Goal: Transaction & Acquisition: Purchase product/service

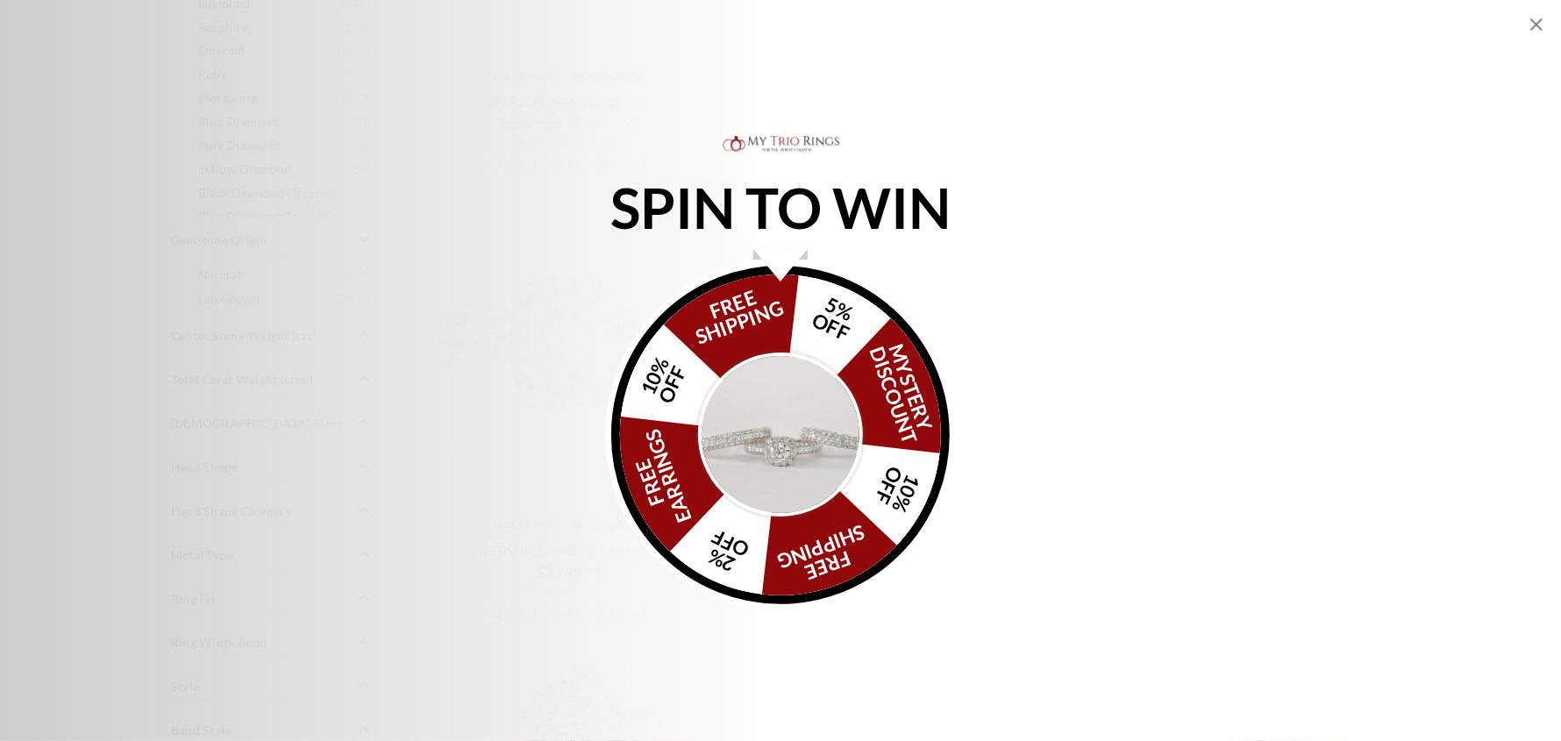
scroll to position [1228, 0]
click at [755, 400] on img "Alia popup" at bounding box center [780, 434] width 165 height 165
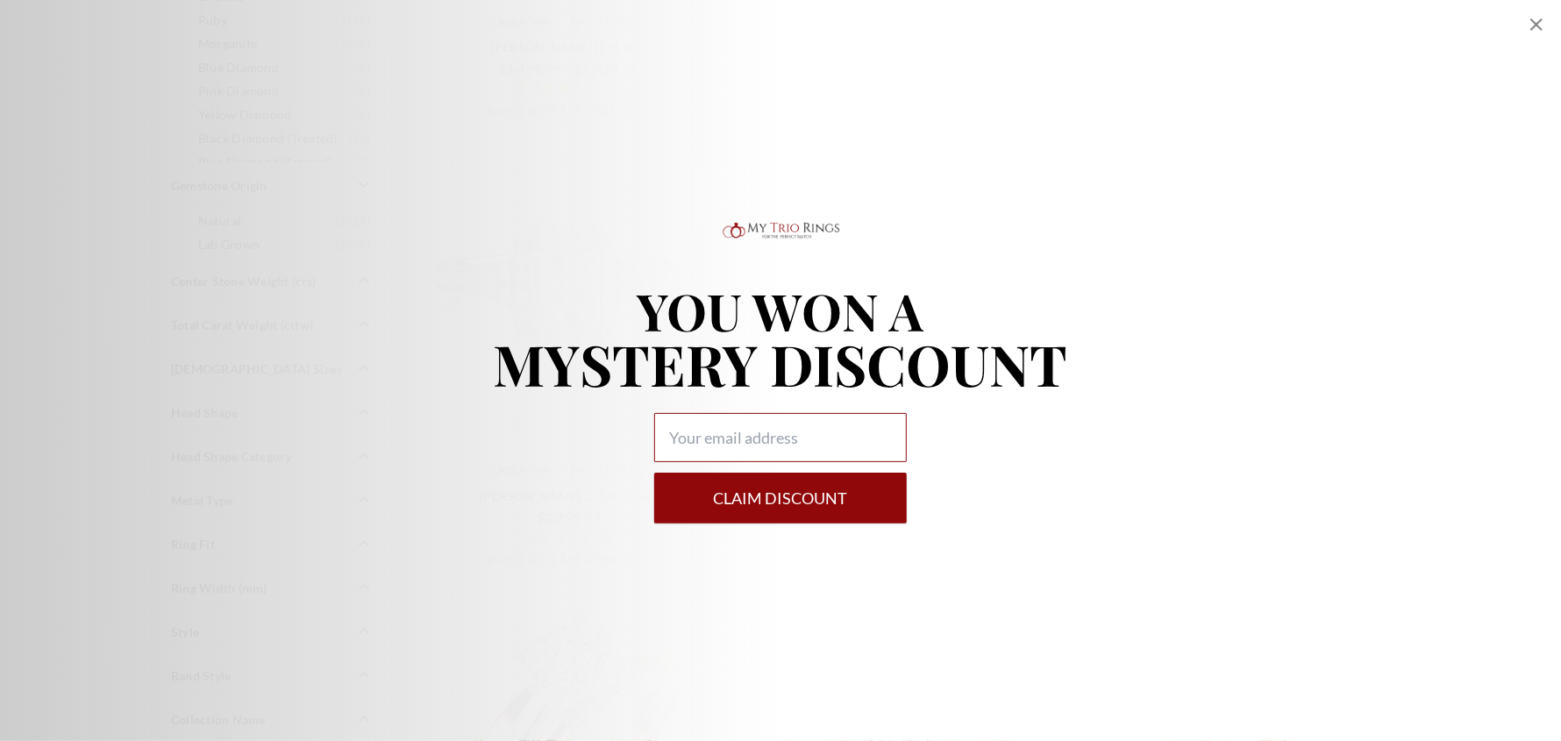
click at [768, 426] on input "Alia popup" at bounding box center [780, 437] width 253 height 49
type input "lrjurman@gmail.com"
click at [798, 490] on button "Claim DISCOUNT" at bounding box center [780, 498] width 253 height 51
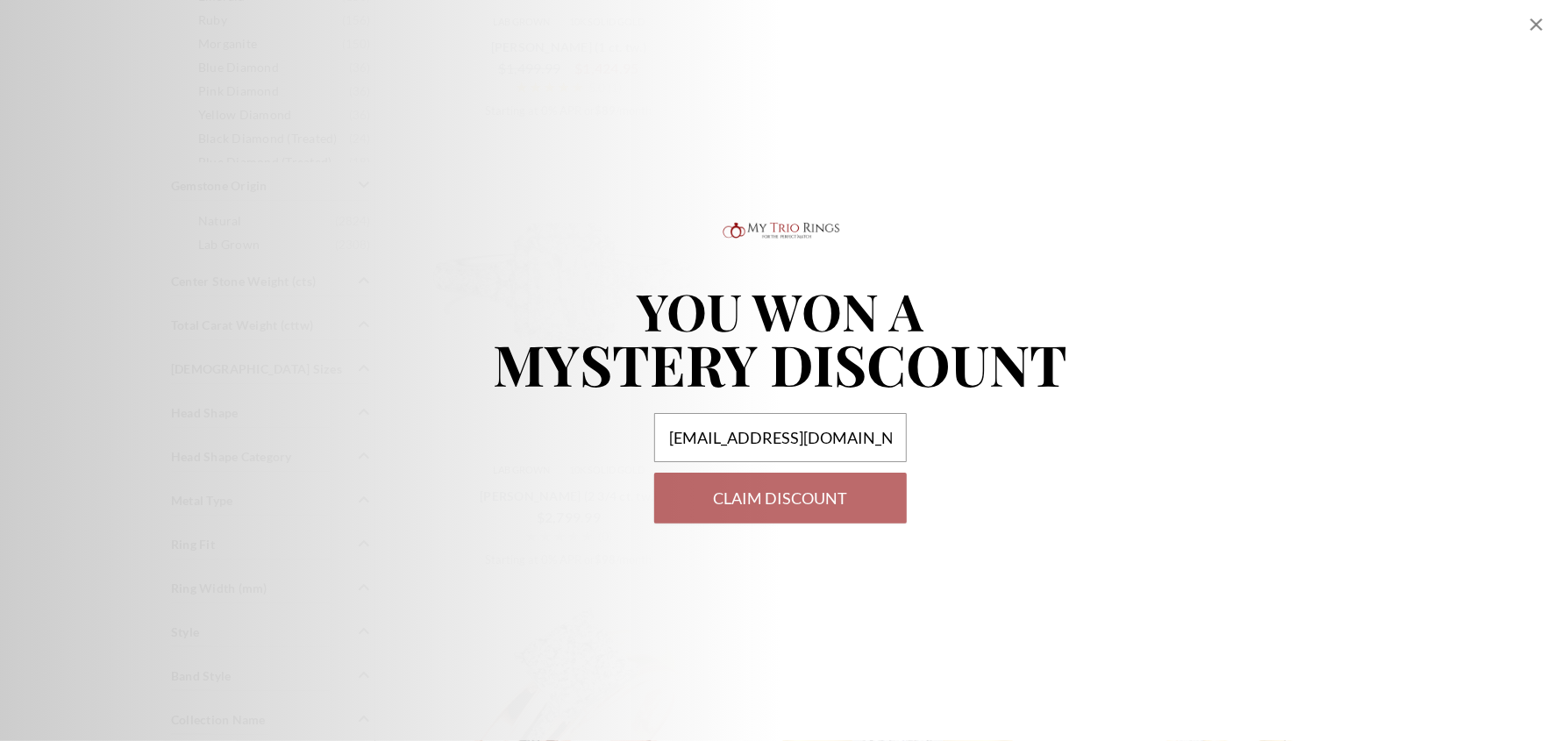
select select "US"
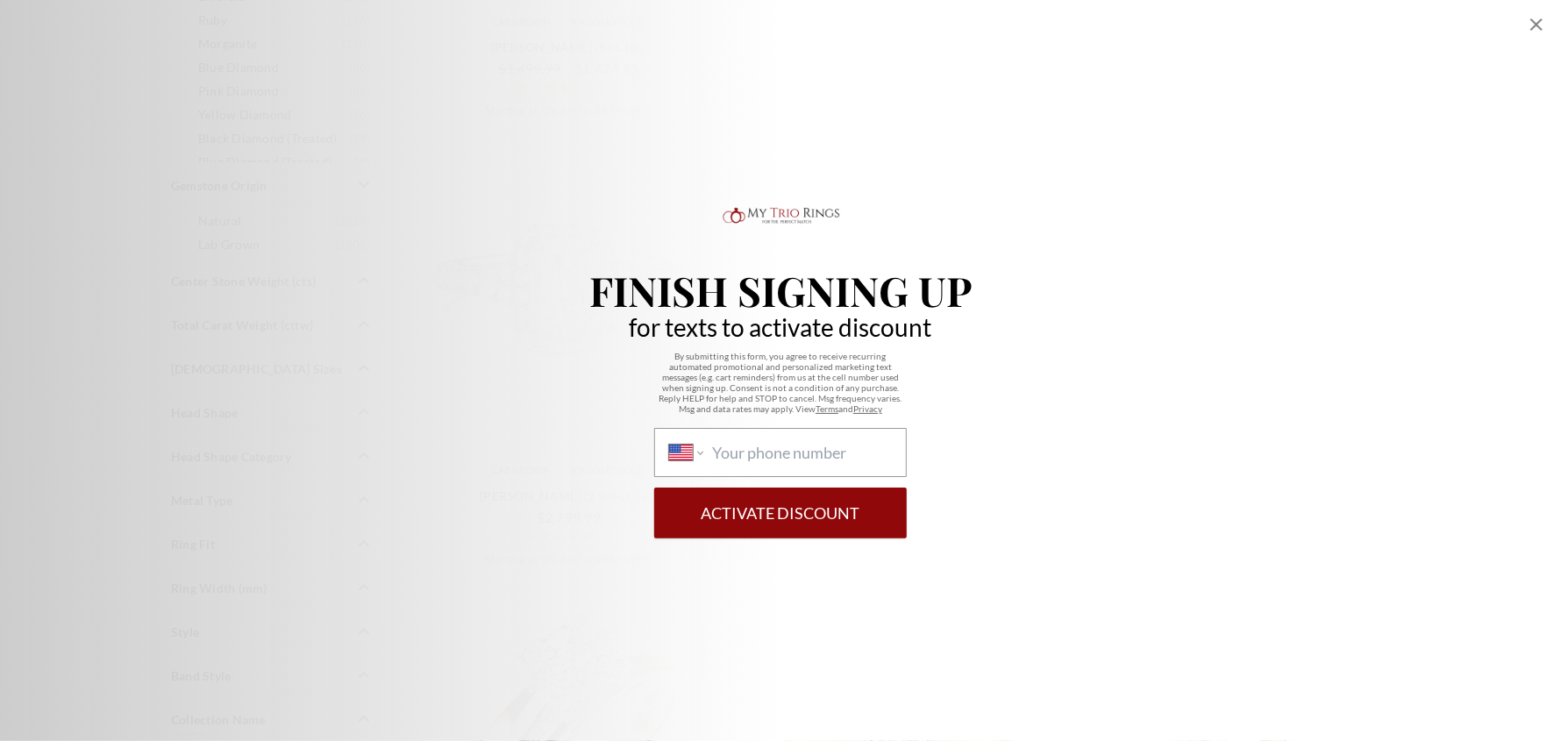
click at [798, 512] on button "Activate Discount" at bounding box center [780, 512] width 253 height 51
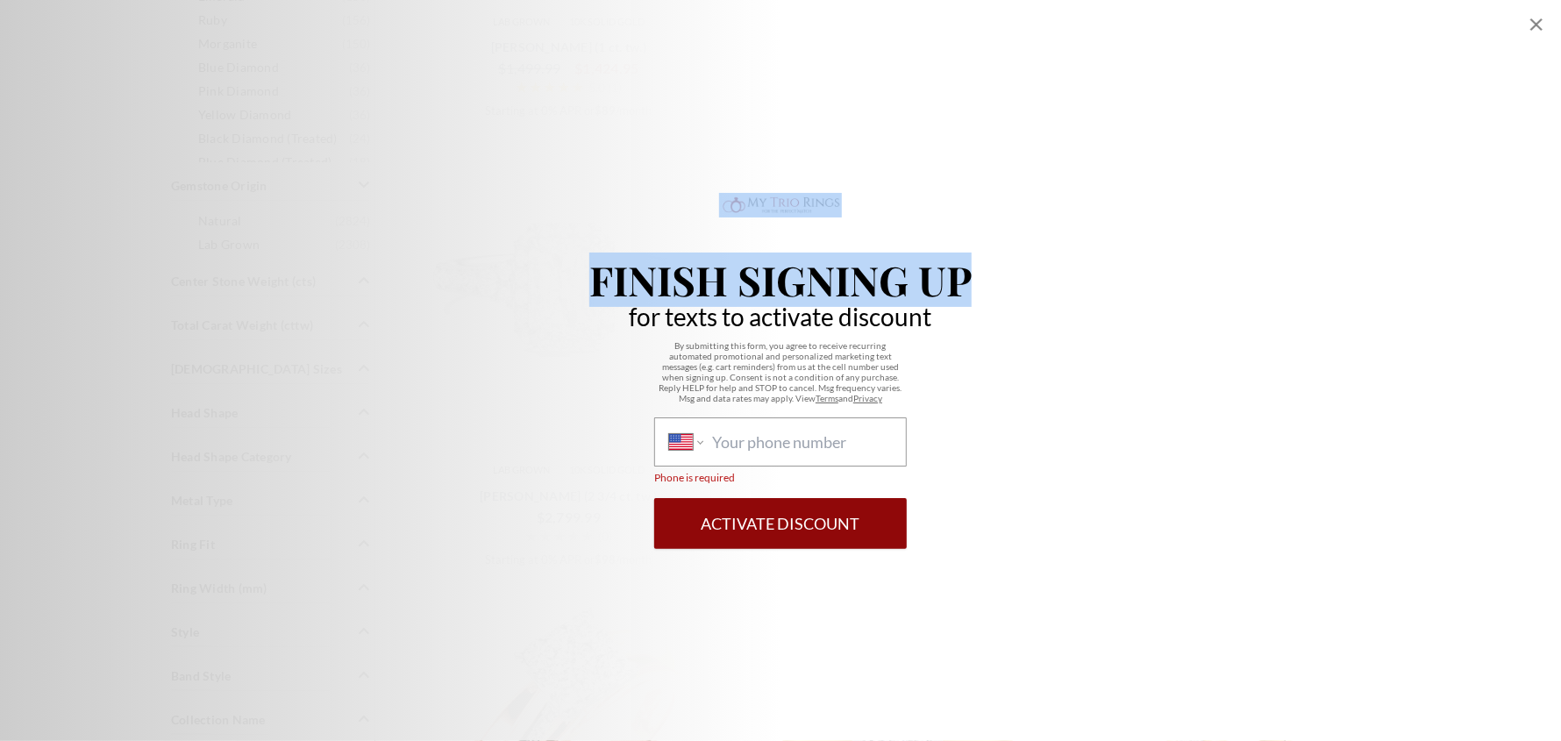
click at [1533, 14] on div "Finish Signing Up for texts to activate discount By submitting this form, you a…" at bounding box center [780, 370] width 1561 height 741
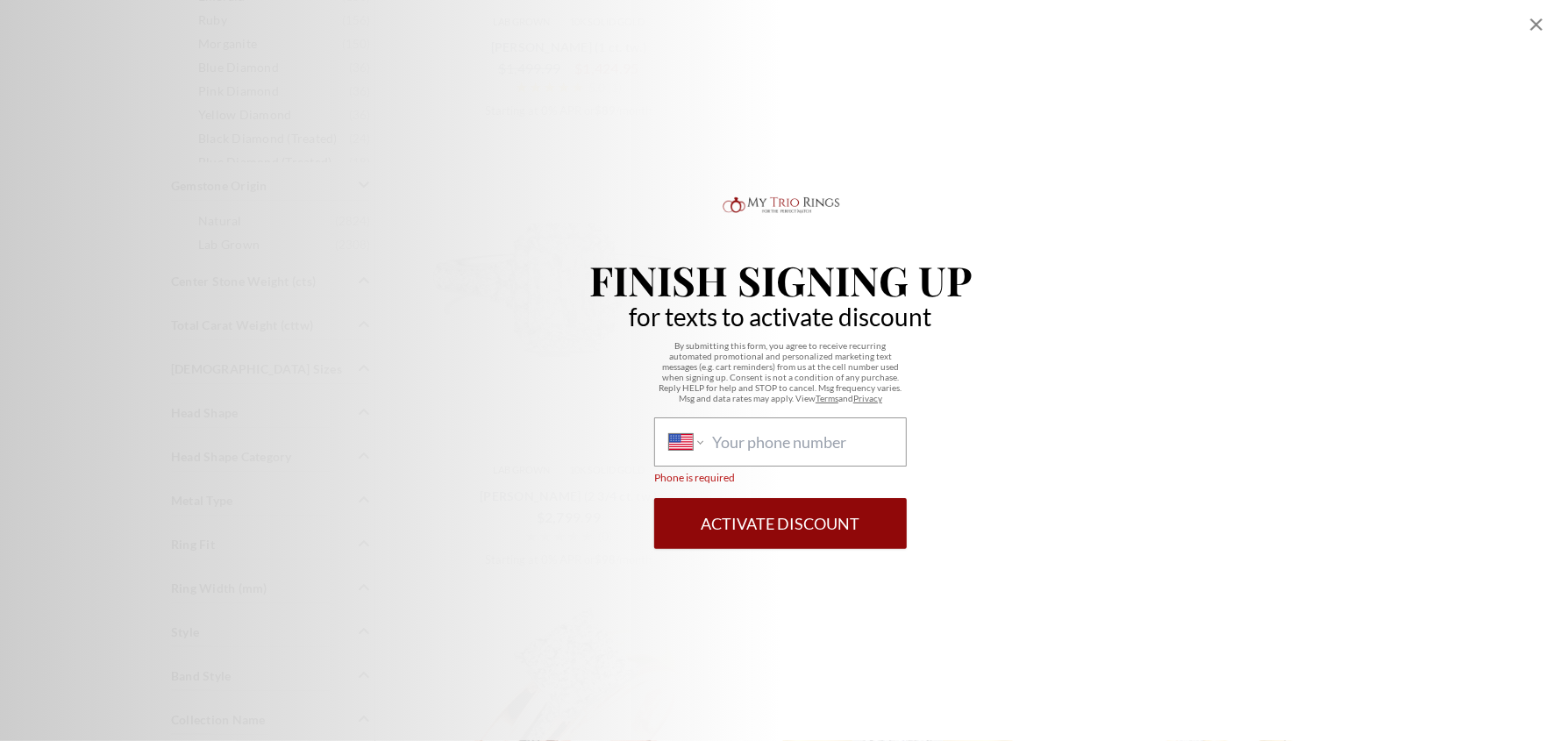
click at [1531, 21] on icon "Close popup" at bounding box center [1536, 24] width 21 height 21
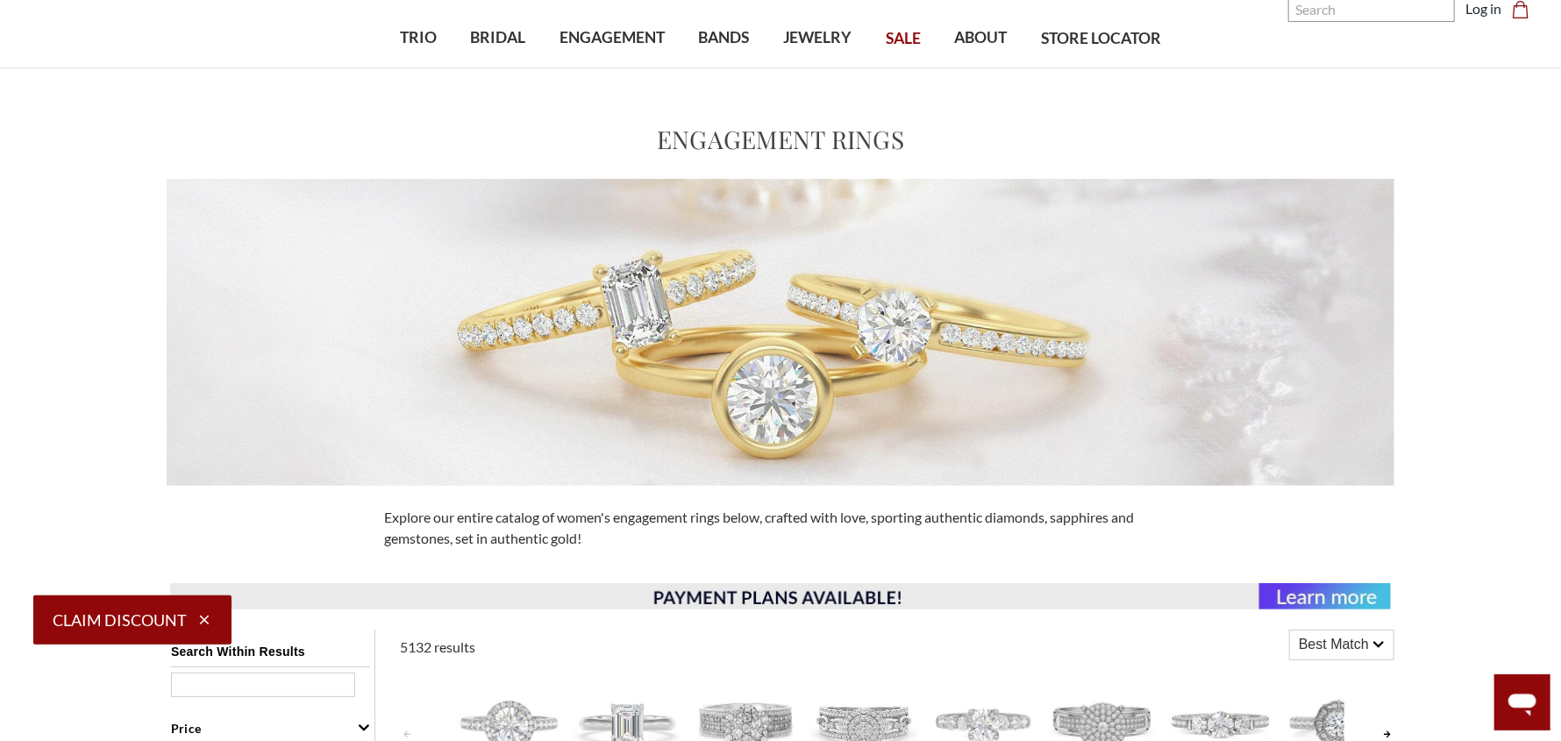
scroll to position [0, 0]
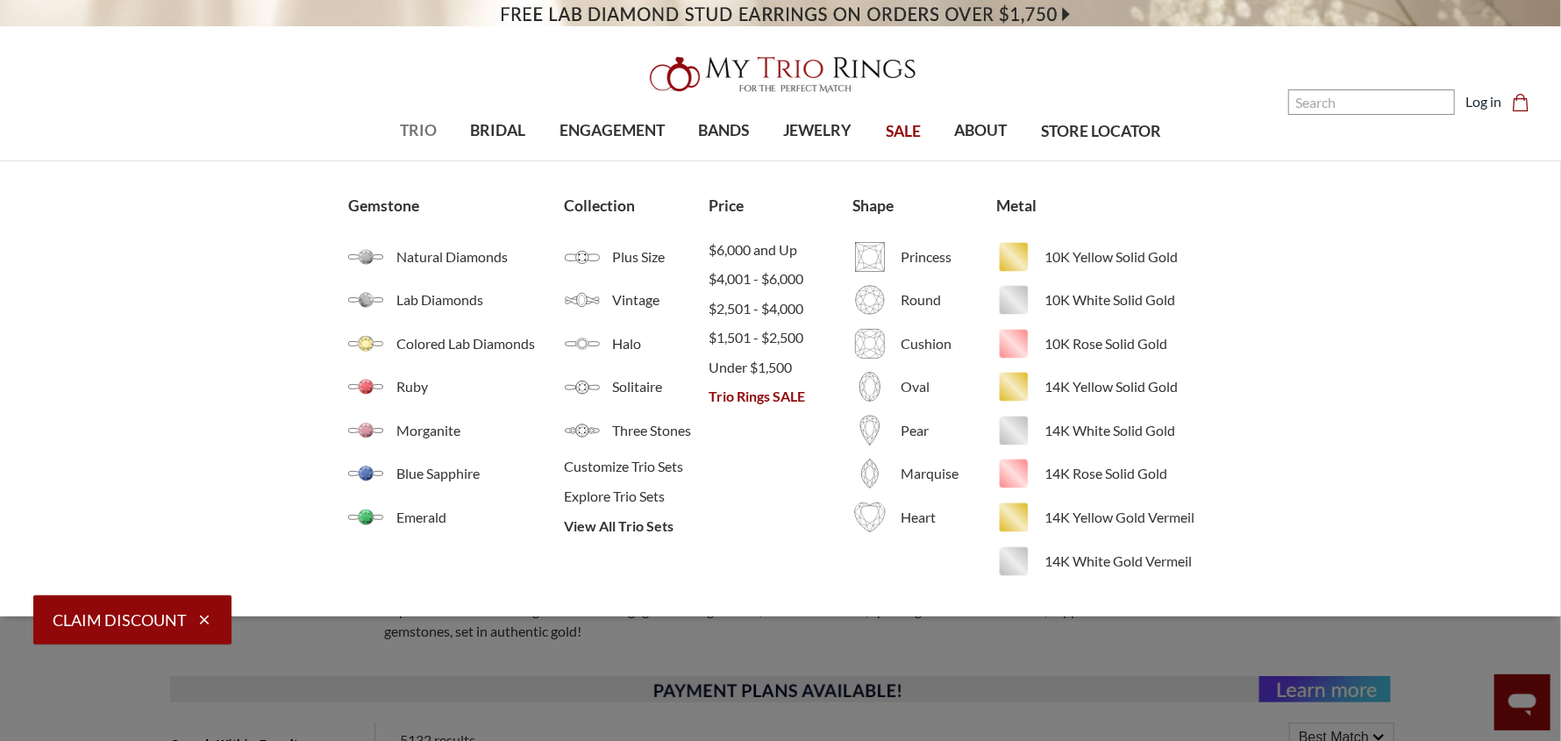
click at [420, 131] on span "TRIO" at bounding box center [418, 130] width 37 height 23
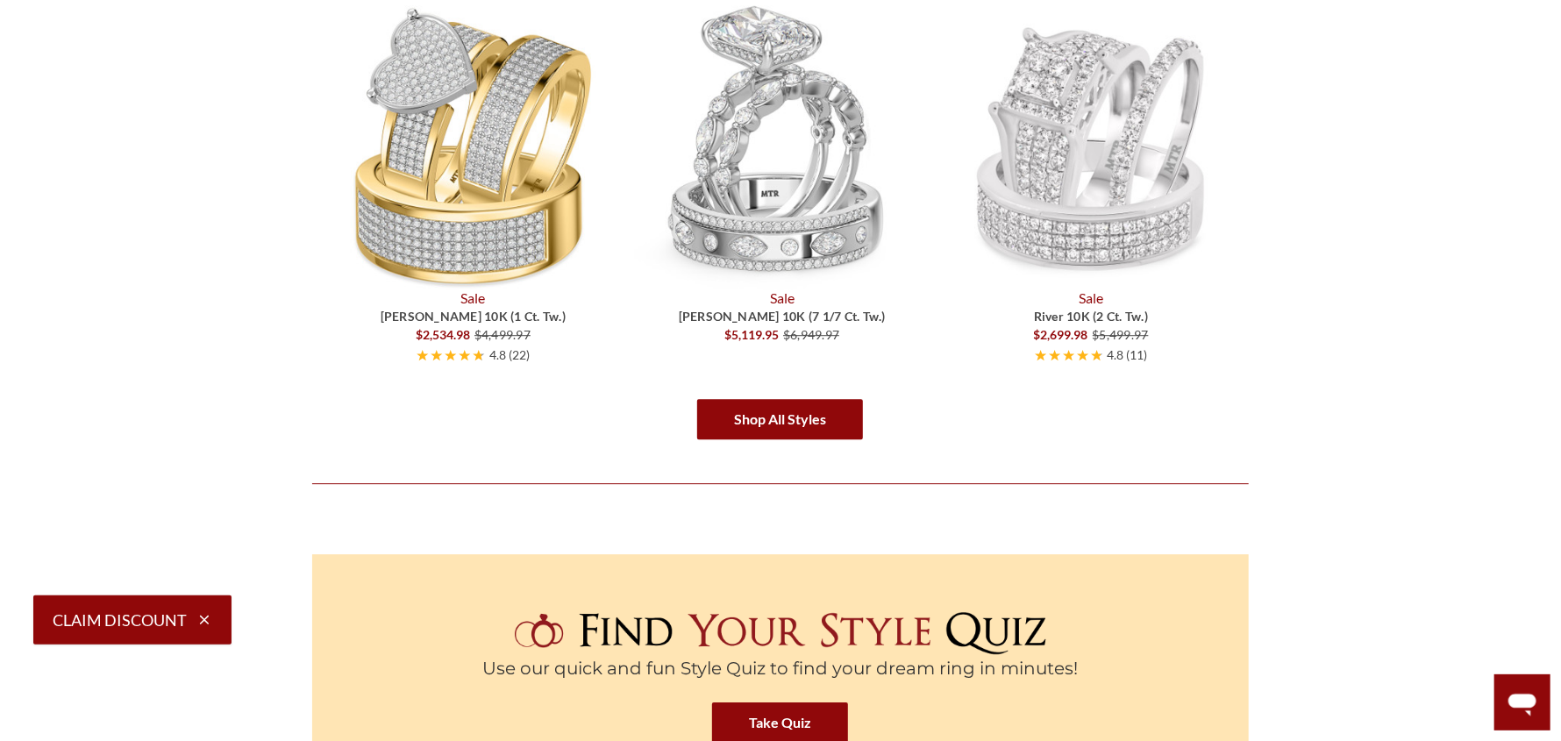
scroll to position [3043, 0]
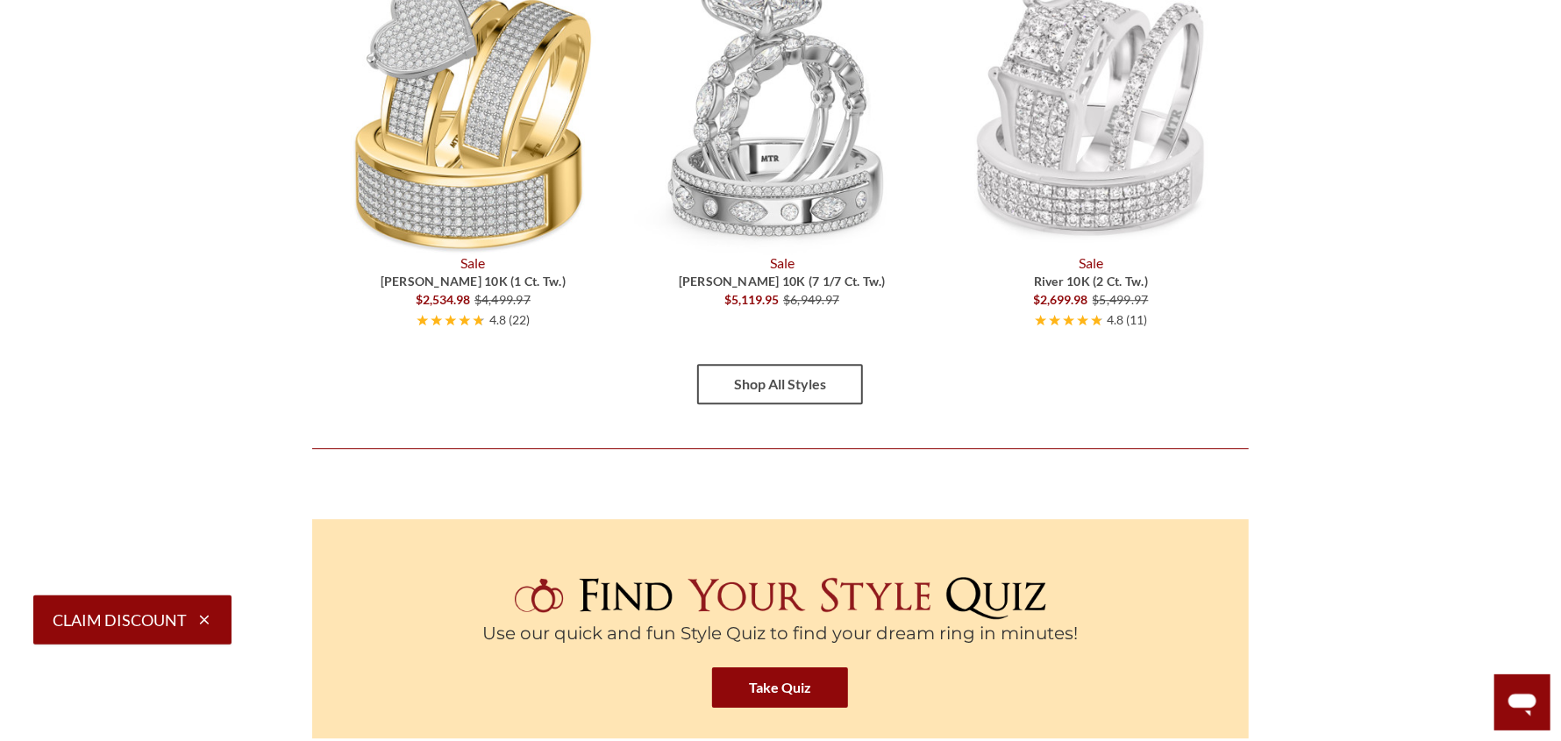
click at [749, 373] on link "Shop All Styles" at bounding box center [780, 384] width 166 height 40
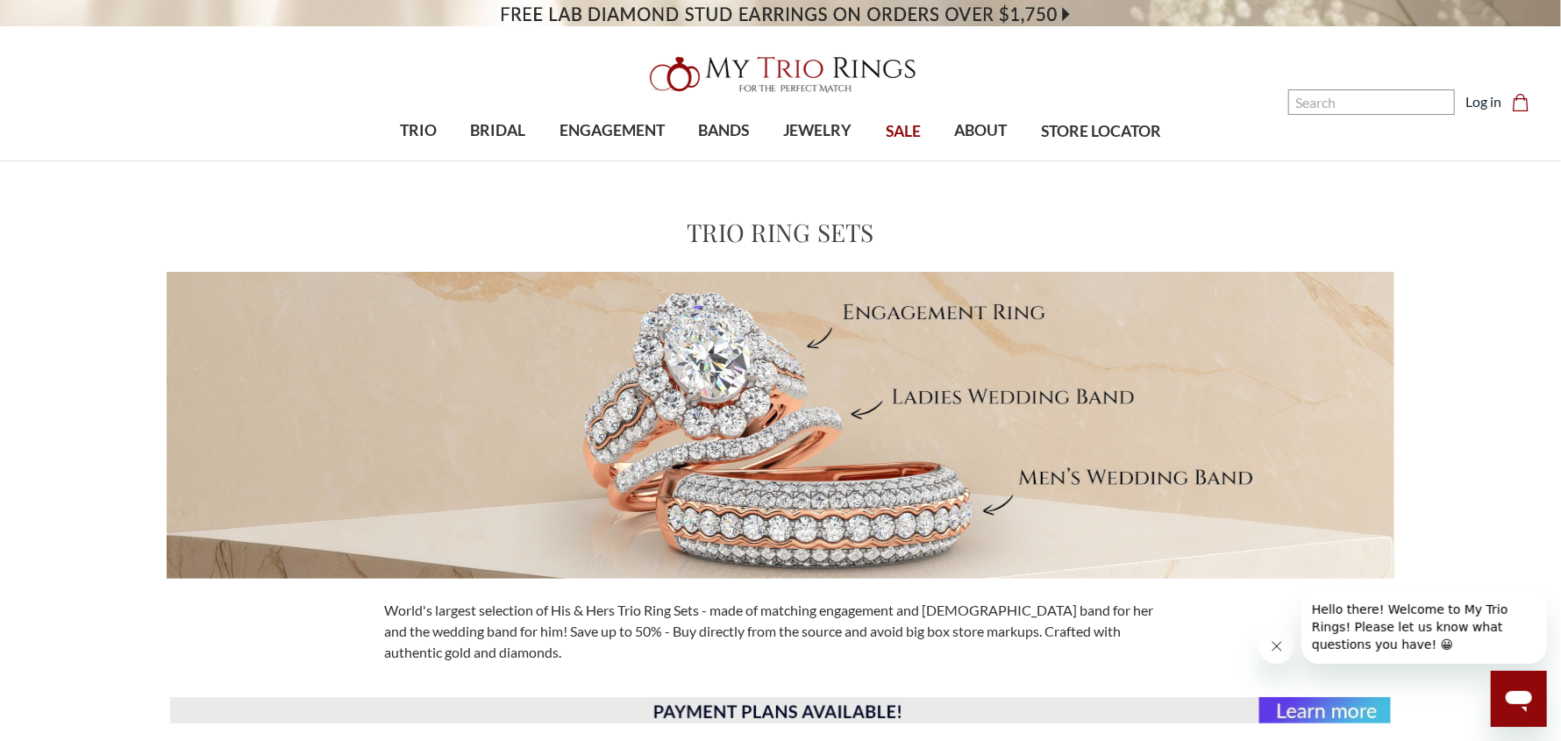
scroll to position [648, 0]
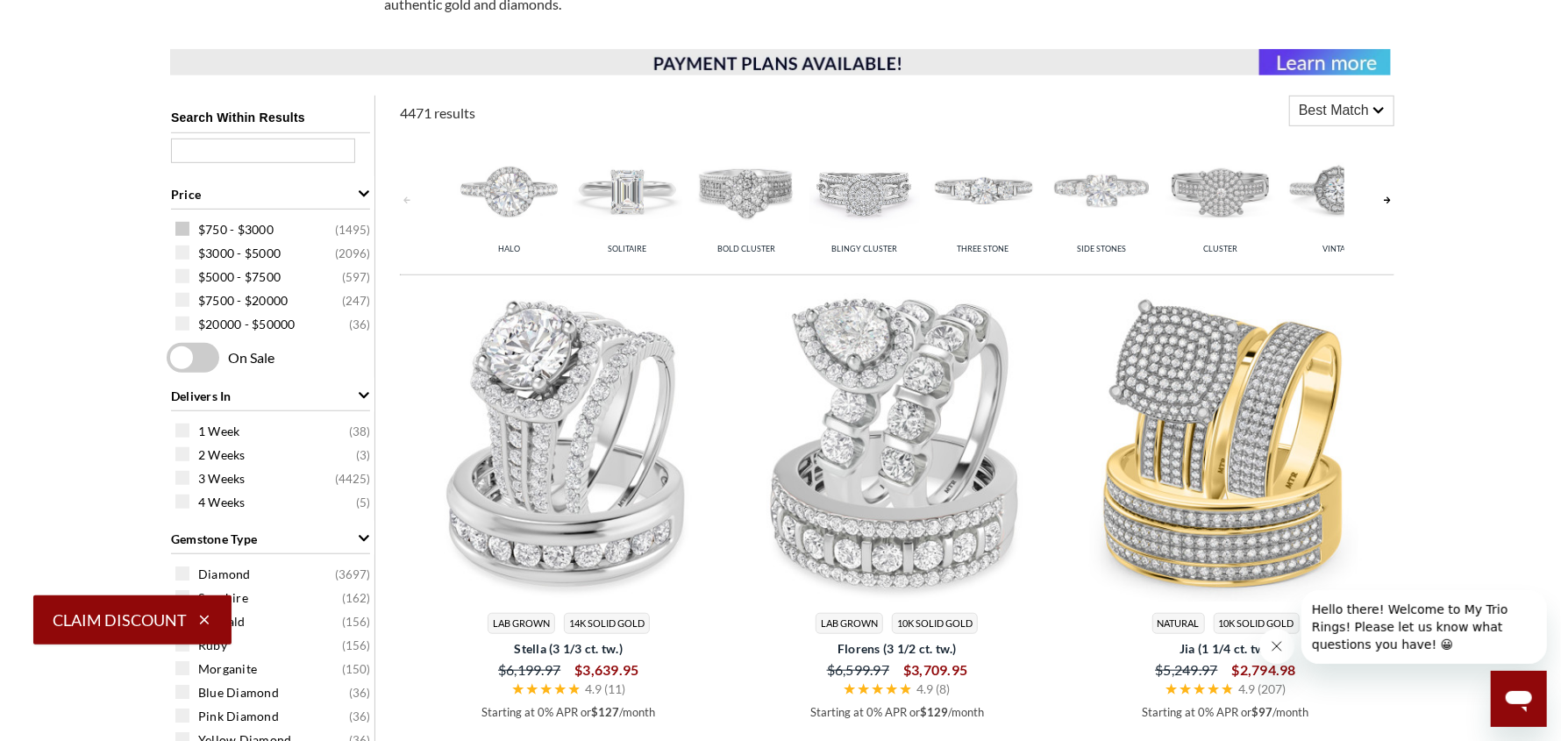
click at [176, 224] on span at bounding box center [182, 229] width 14 height 14
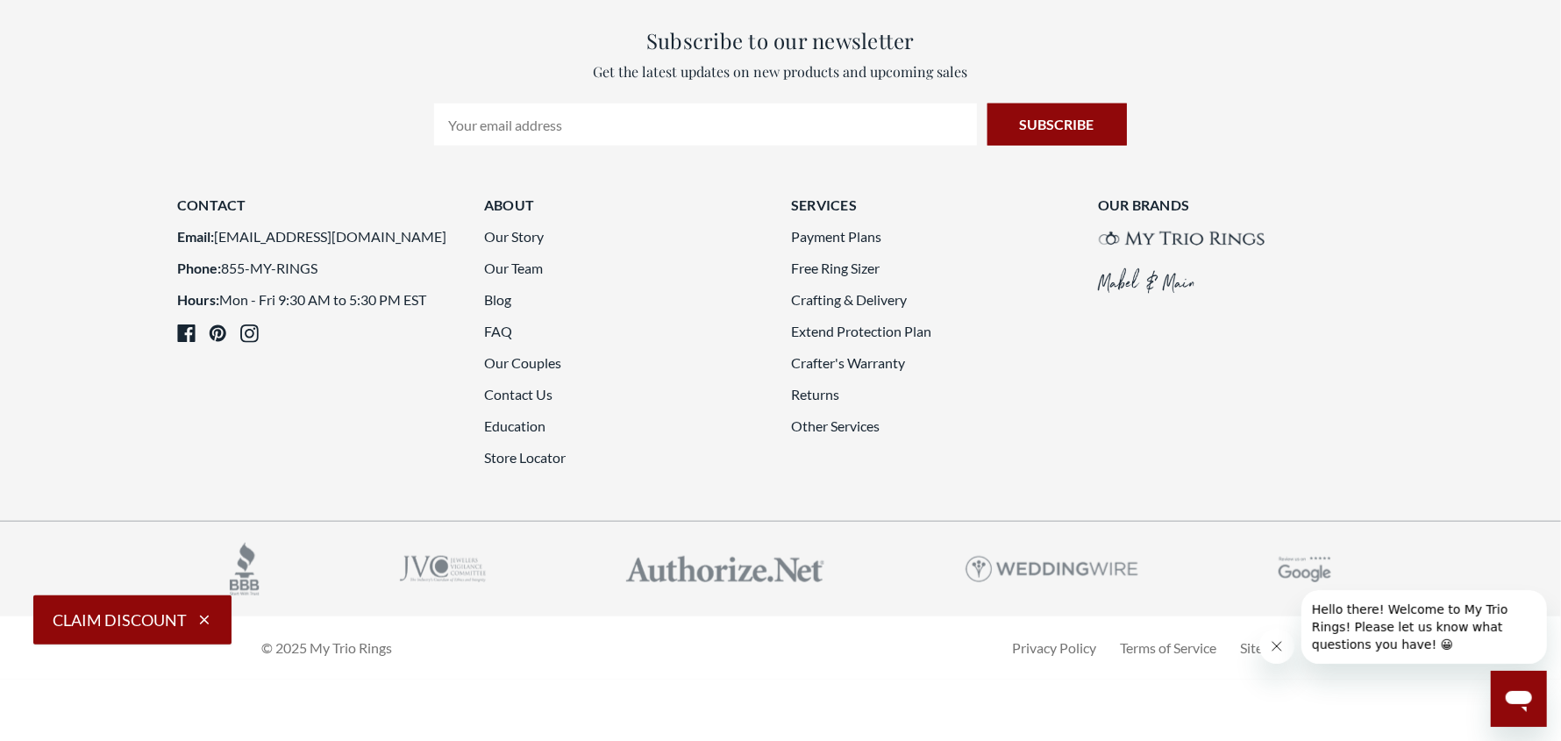
scroll to position [5133, 0]
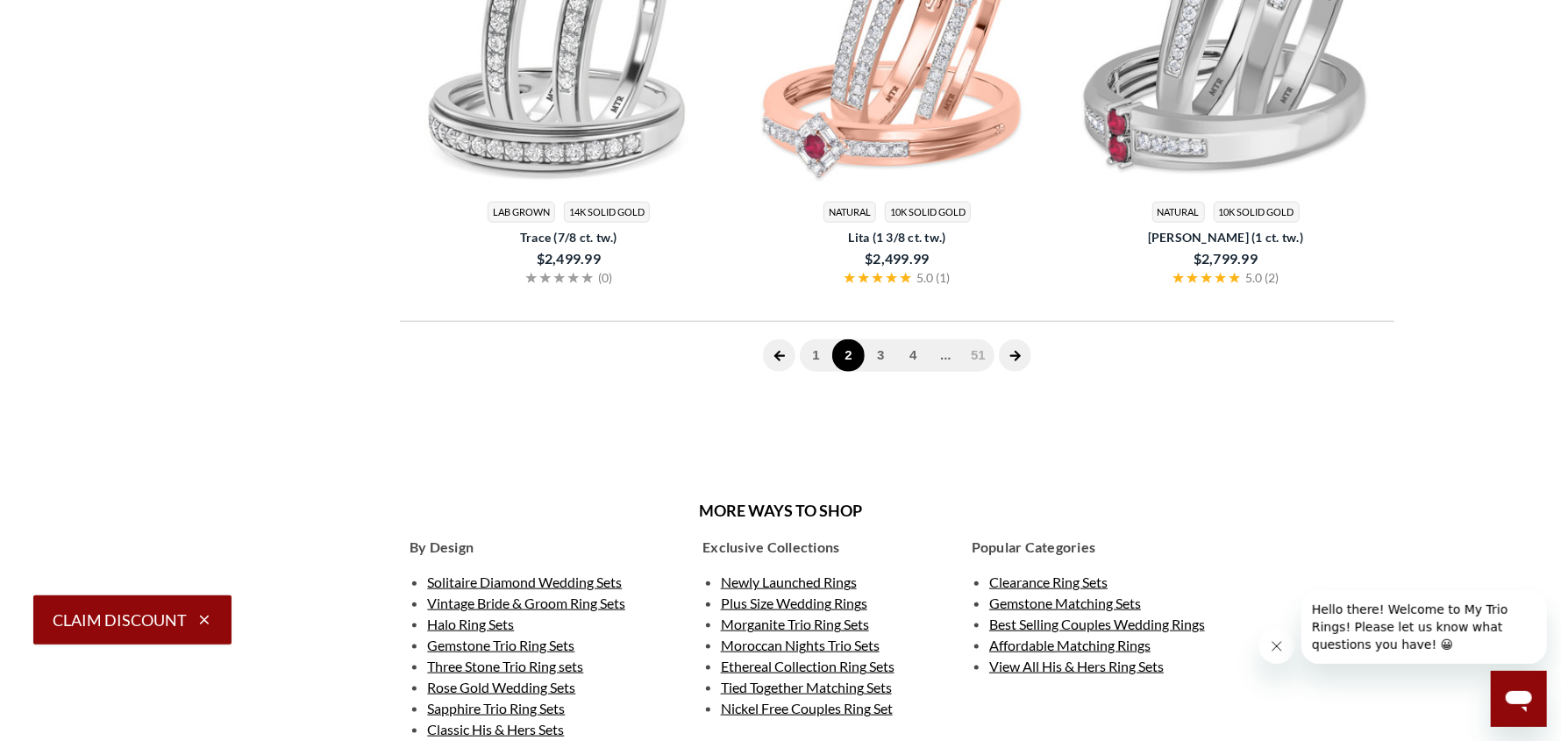
scroll to position [722, 0]
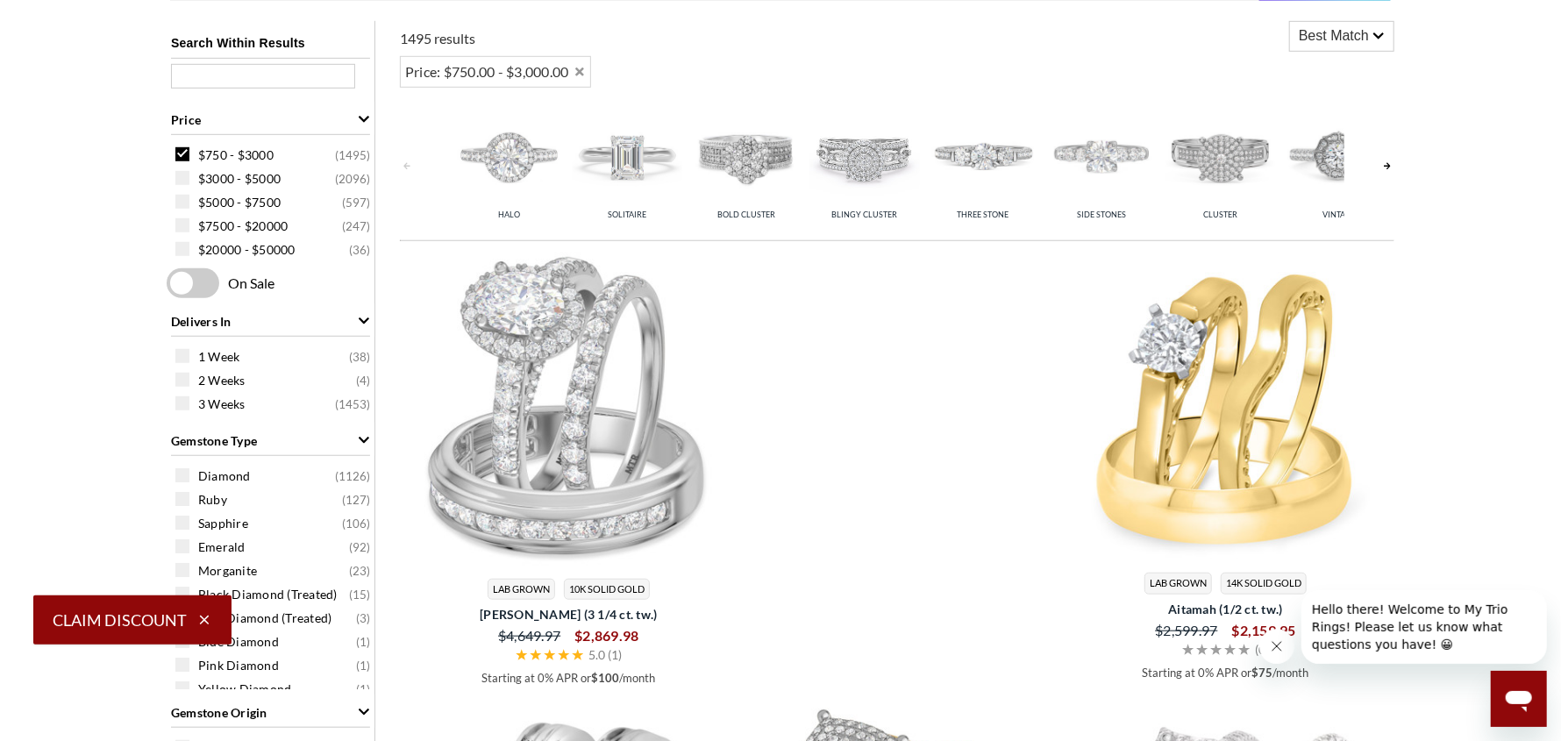
drag, startPoint x: 1560, startPoint y: 148, endPoint x: 1561, endPoint y: 209, distance: 60.5
drag, startPoint x: 1558, startPoint y: 112, endPoint x: 1563, endPoint y: 132, distance: 20.0
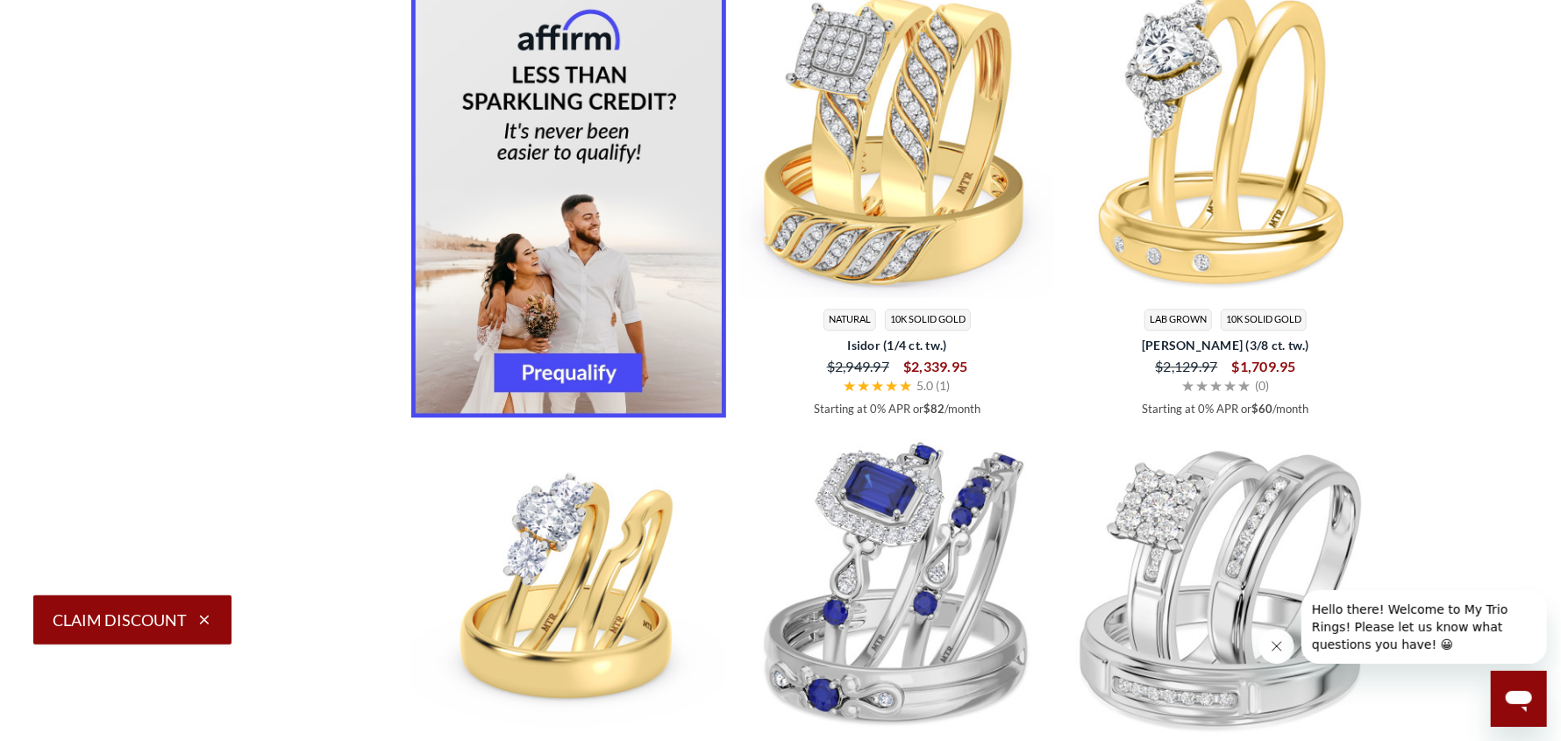
scroll to position [3093, 0]
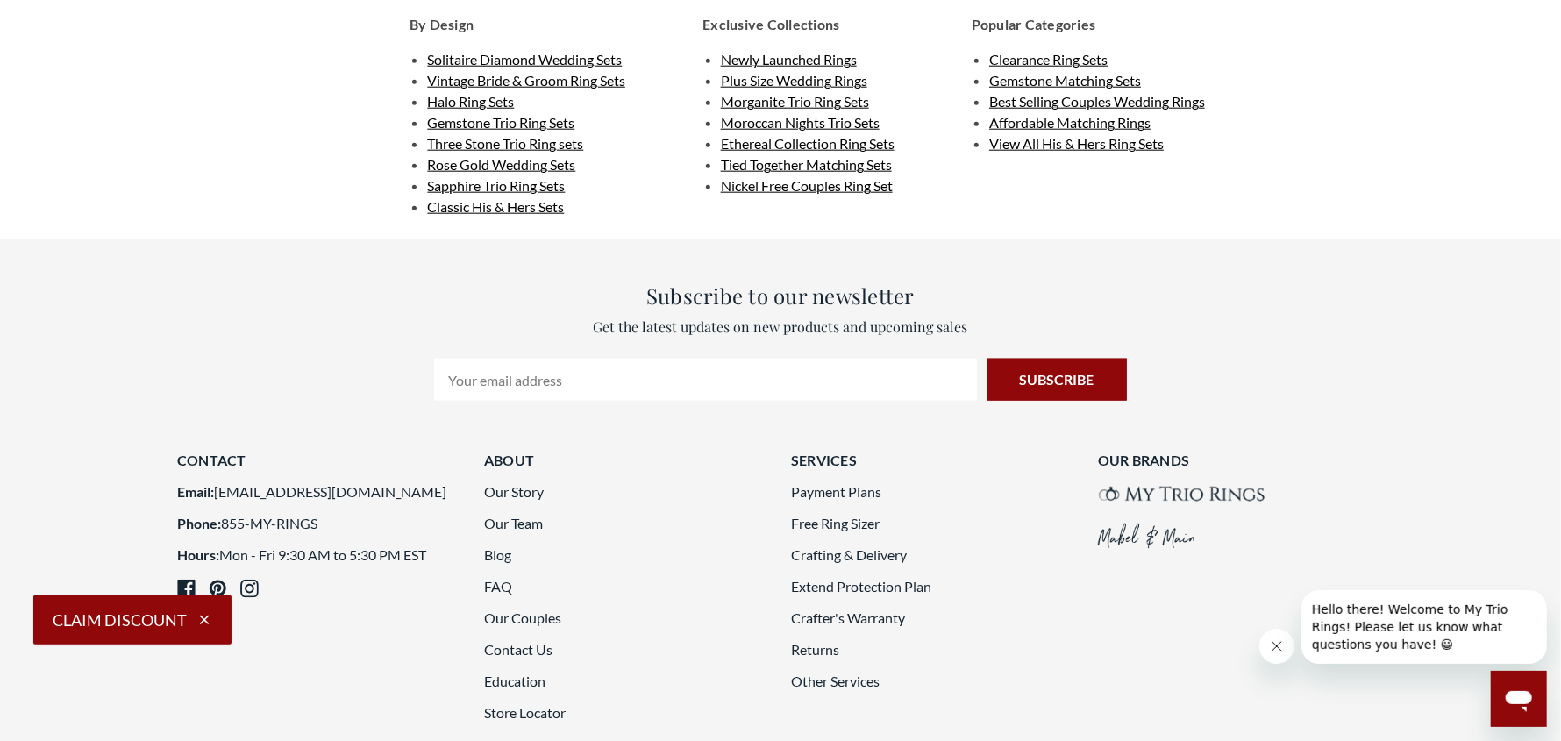
scroll to position [5438, 0]
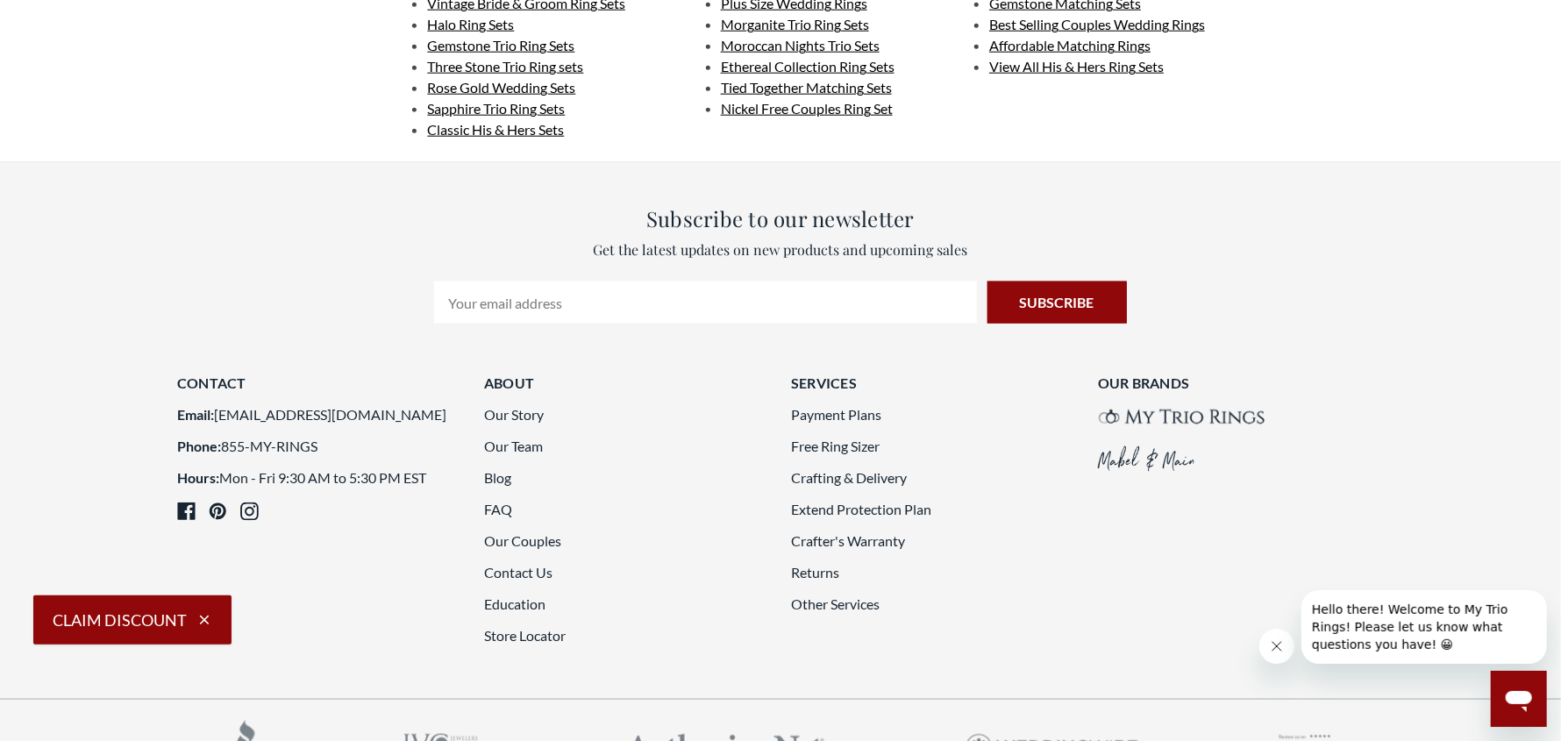
click at [566, 11] on span "Vintage Bride & Groom Ring Sets" at bounding box center [526, 3] width 198 height 17
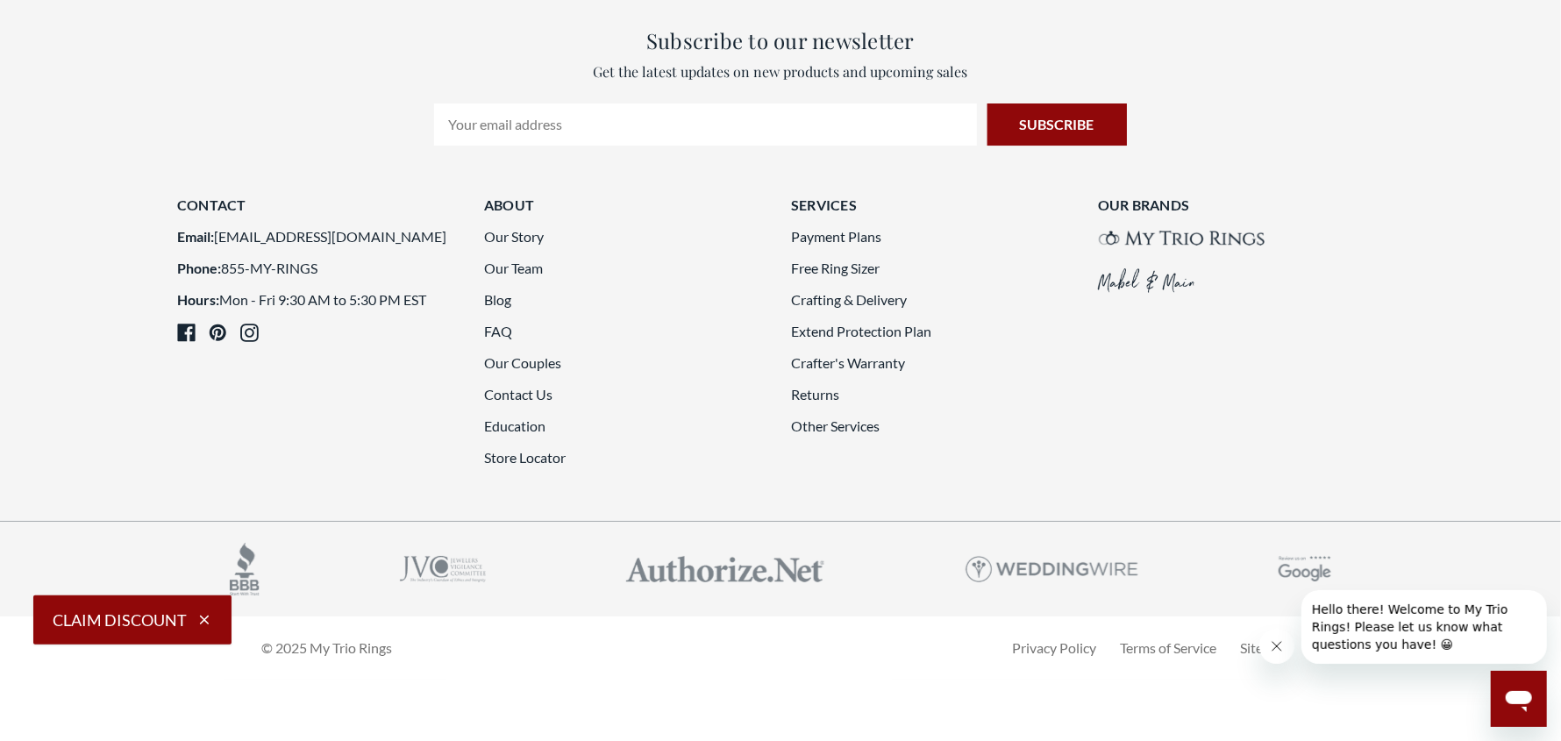
scroll to position [4648, 0]
drag, startPoint x: 1554, startPoint y: 601, endPoint x: 1538, endPoint y: 365, distance: 236.4
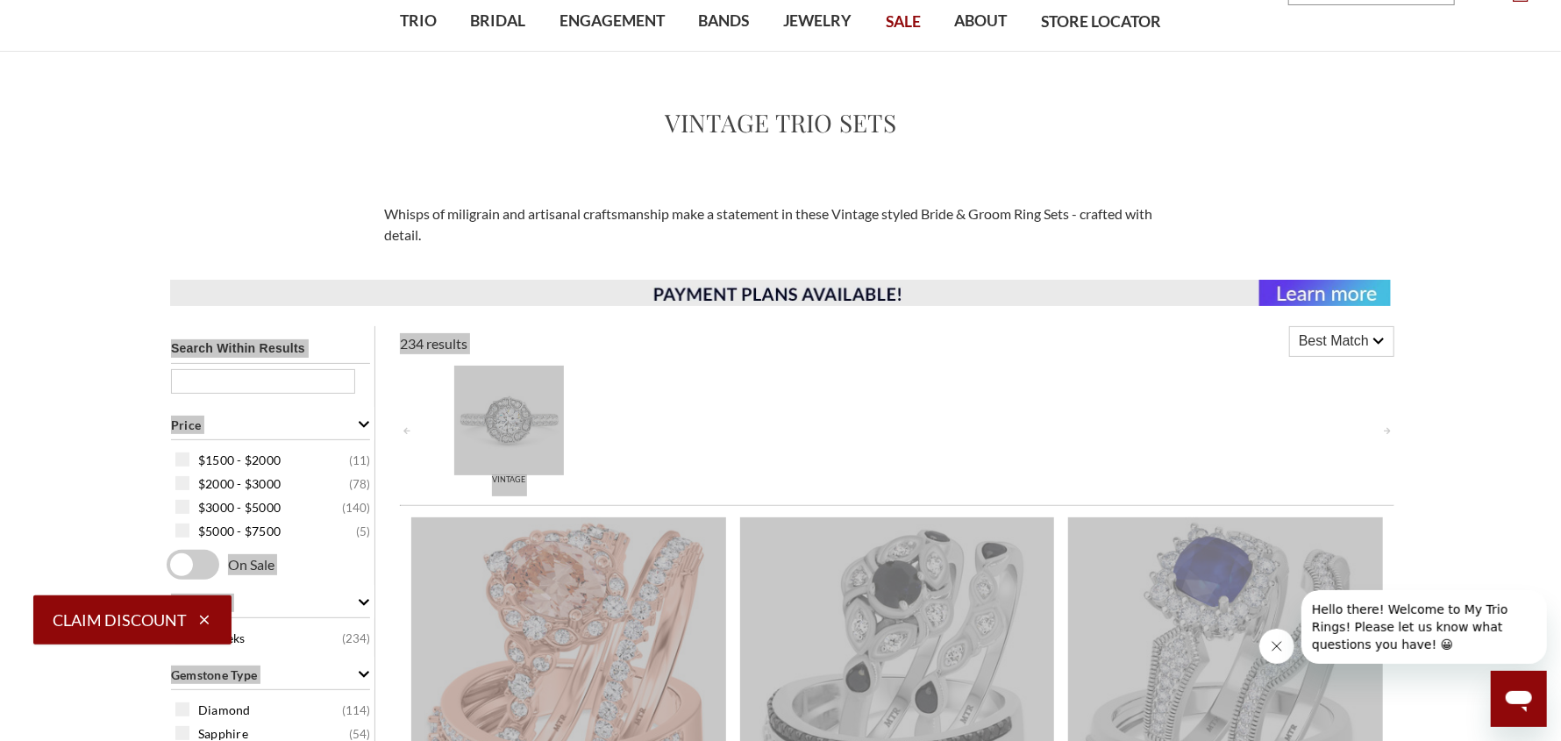
scroll to position [4645, 0]
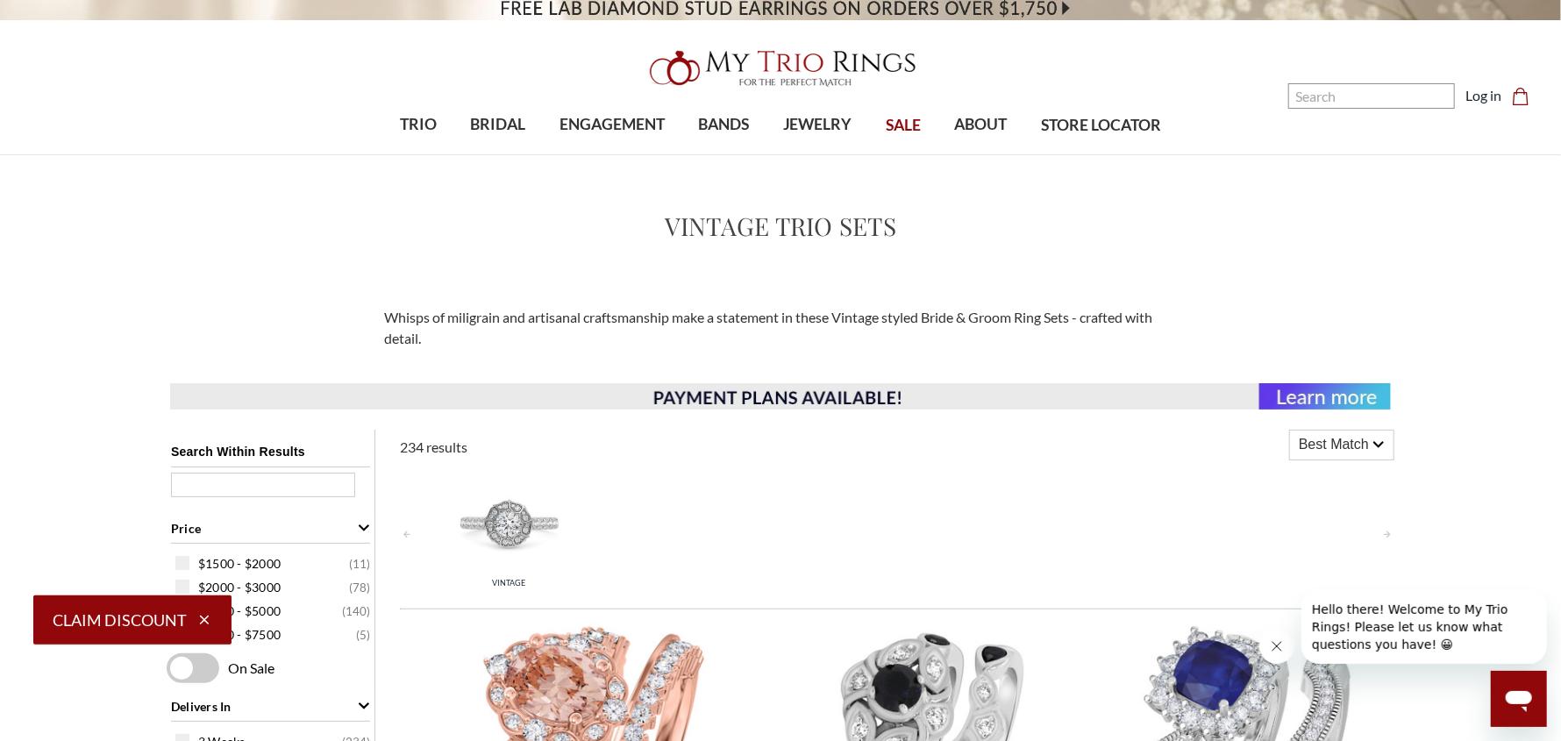
scroll to position [0, 0]
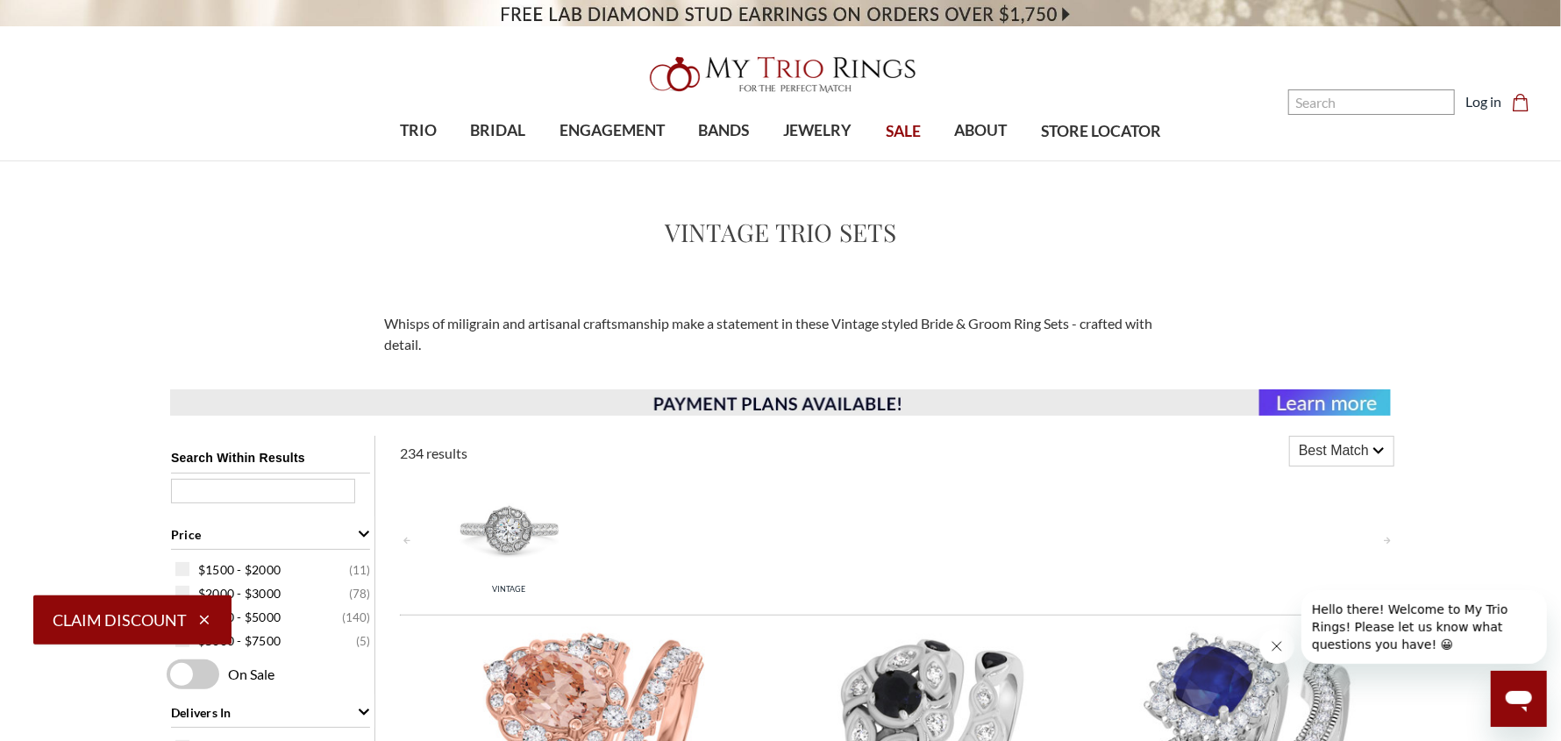
click at [898, 133] on span "SALE" at bounding box center [903, 131] width 35 height 23
